Goal: Information Seeking & Learning: Understand process/instructions

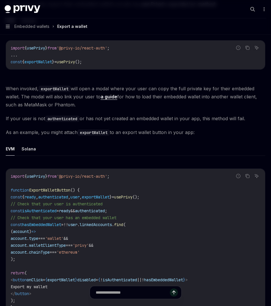
scroll to position [115, 0]
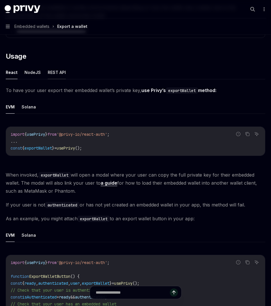
click at [51, 74] on button "REST API" at bounding box center [57, 73] width 18 height 14
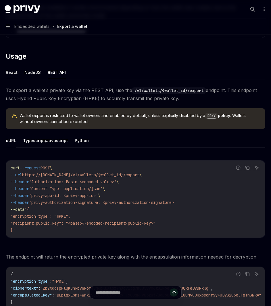
click at [15, 74] on button "React" at bounding box center [12, 73] width 12 height 14
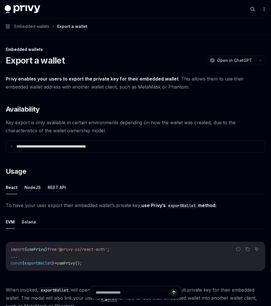
click at [26, 26] on span "Embedded wallets" at bounding box center [31, 26] width 35 height 7
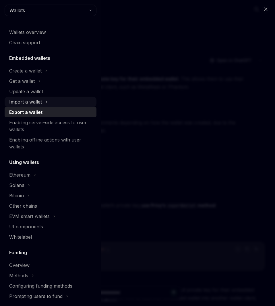
click at [48, 104] on button "Import a wallet" at bounding box center [51, 102] width 92 height 10
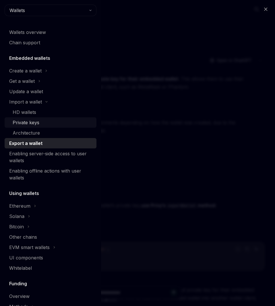
click at [41, 121] on div "Private keys" at bounding box center [53, 122] width 80 height 7
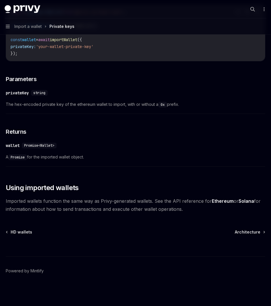
scroll to position [28, 0]
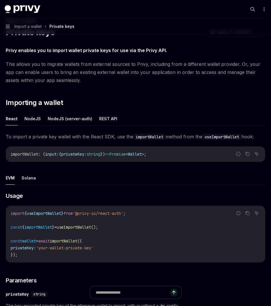
click at [41, 118] on ul "React NodeJS NodeJS (server-auth) REST API" at bounding box center [136, 119] width 260 height 14
click at [39, 119] on ul "React NodeJS NodeJS (server-auth) REST API" at bounding box center [136, 119] width 260 height 14
click at [37, 120] on button "NodeJS" at bounding box center [32, 119] width 16 height 14
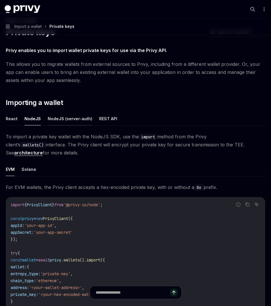
click at [59, 119] on button "NodeJS (server-auth)" at bounding box center [70, 119] width 45 height 14
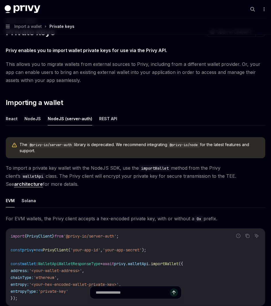
click at [115, 122] on ul "React NodeJS NodeJS (server-auth) REST API" at bounding box center [136, 119] width 260 height 14
click at [104, 119] on button "REST API" at bounding box center [108, 119] width 18 height 14
type textarea "*"
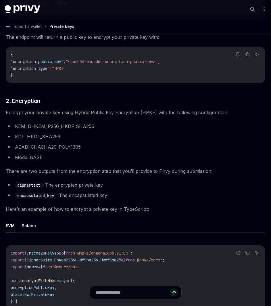
scroll to position [632, 0]
